Goal: Task Accomplishment & Management: Manage account settings

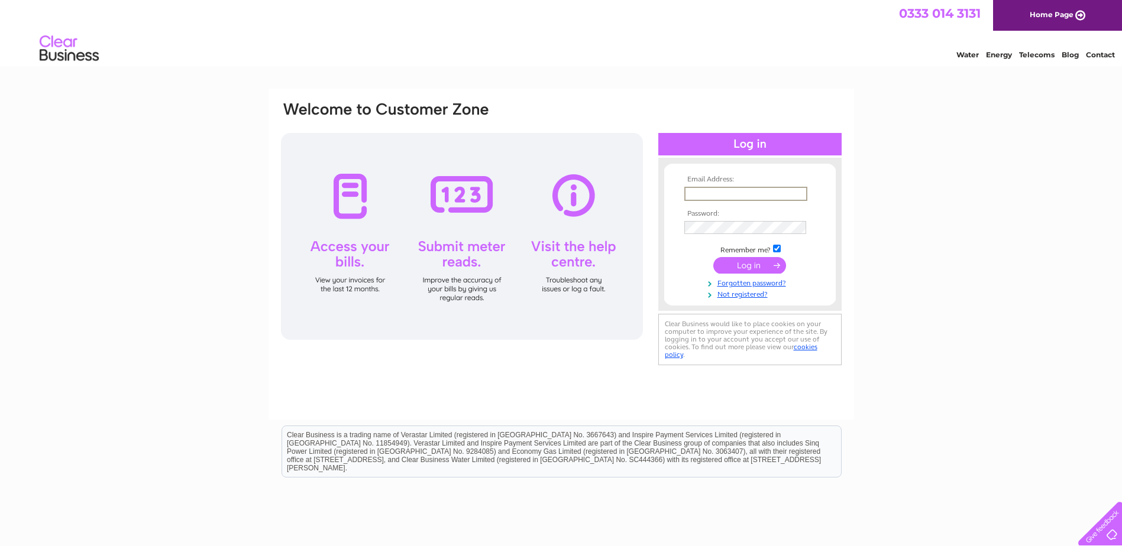
click at [695, 197] on input "text" at bounding box center [745, 194] width 123 height 14
type input "wellingboroughbowls@gmail.com"
click at [747, 264] on input "submit" at bounding box center [749, 265] width 73 height 17
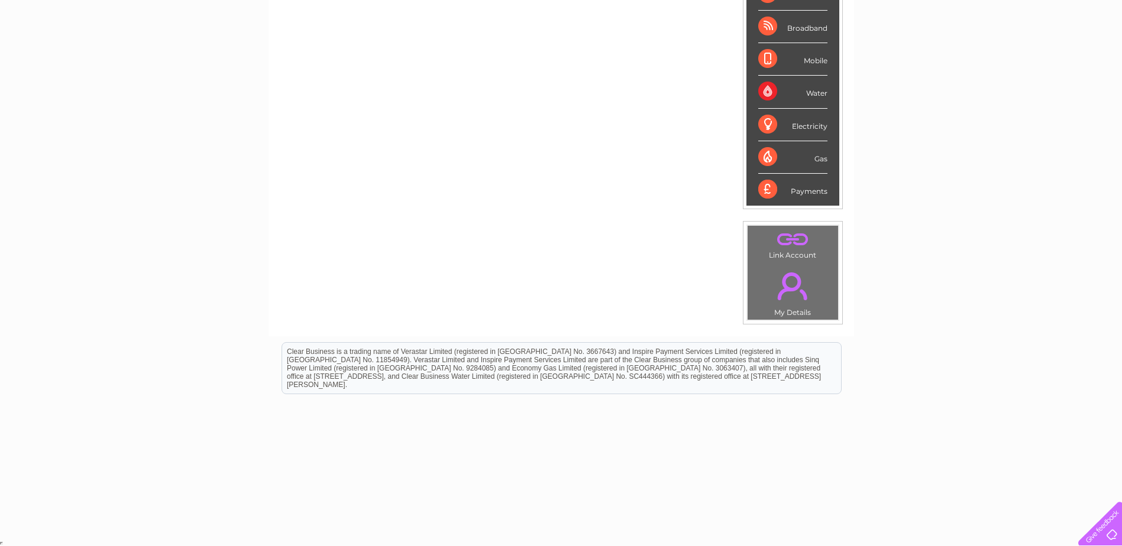
scroll to position [218, 0]
click at [791, 300] on link "." at bounding box center [792, 284] width 85 height 41
